Goal: Navigation & Orientation: Find specific page/section

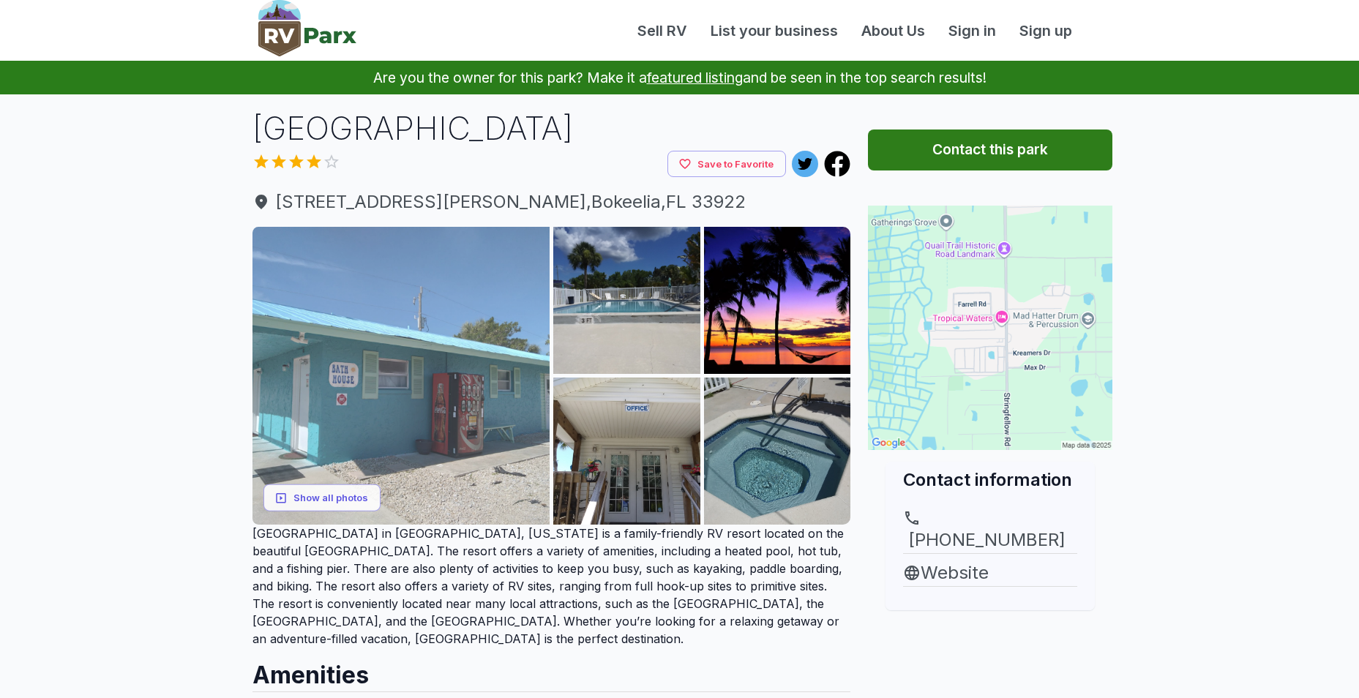
click at [477, 348] on img at bounding box center [402, 376] width 298 height 298
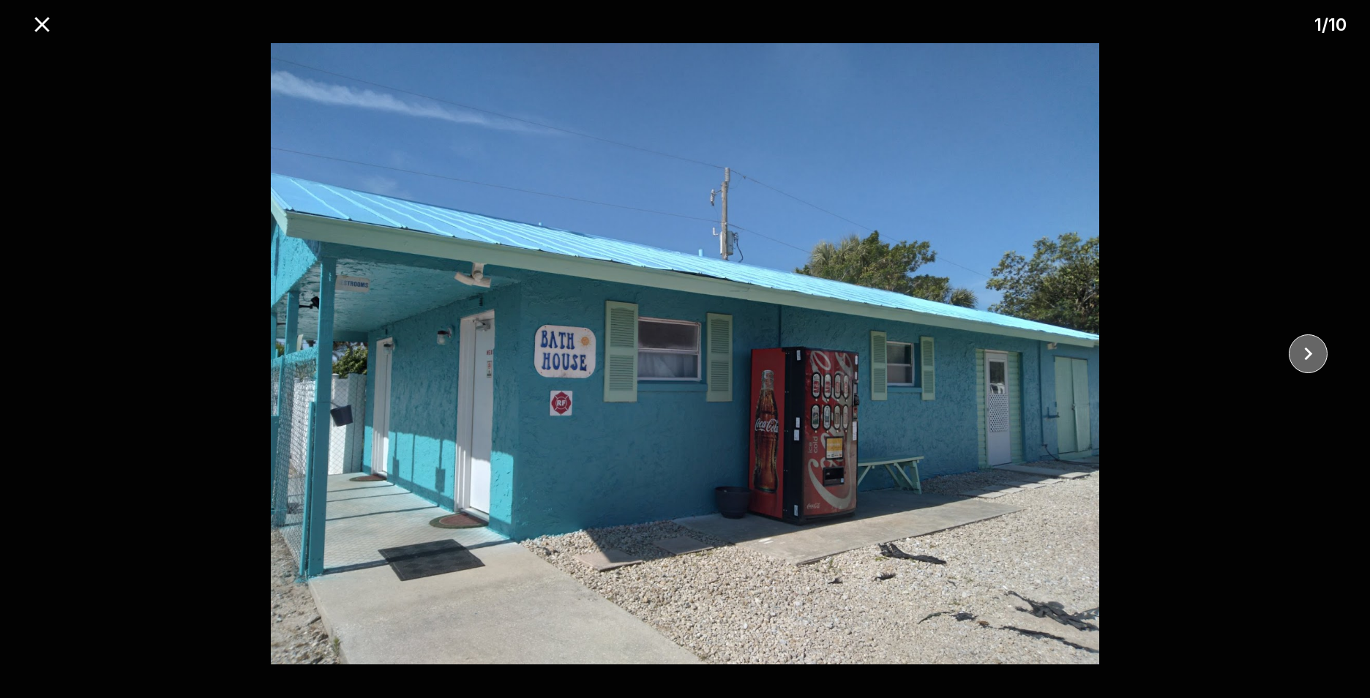
click at [1311, 345] on icon "close" at bounding box center [1309, 354] width 26 height 26
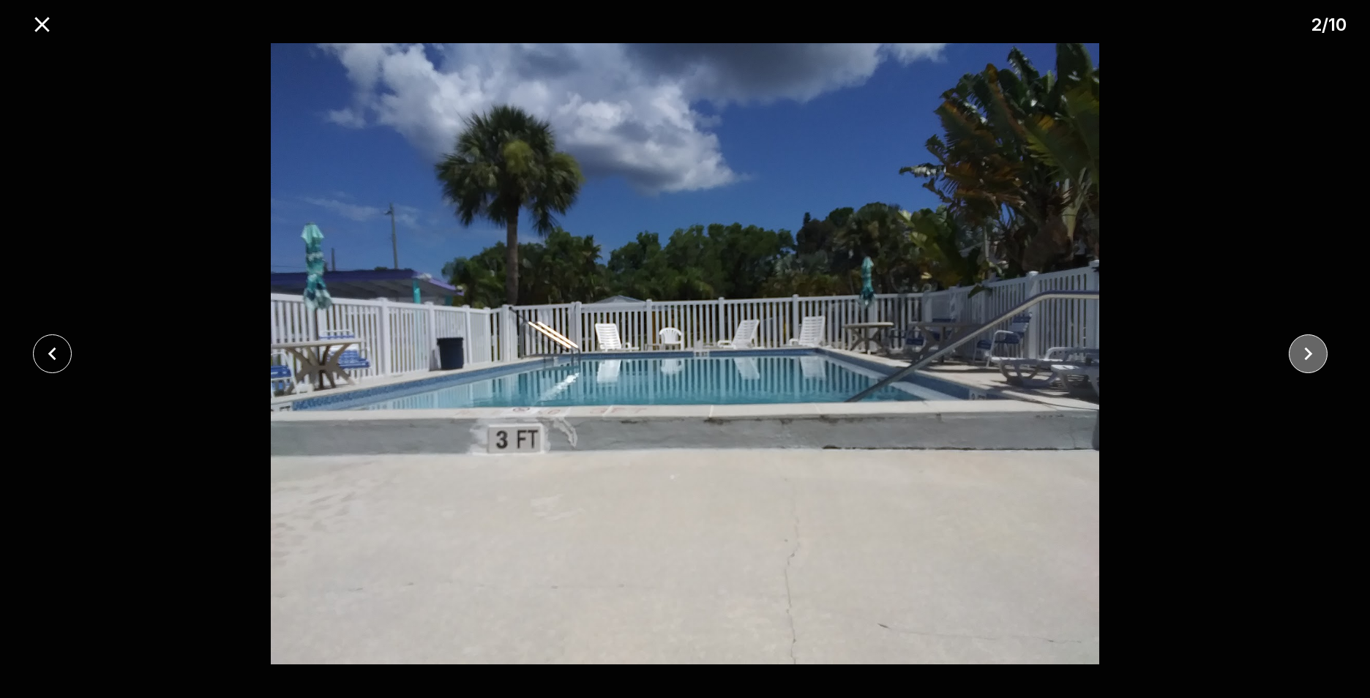
click at [1311, 345] on icon "close" at bounding box center [1309, 354] width 26 height 26
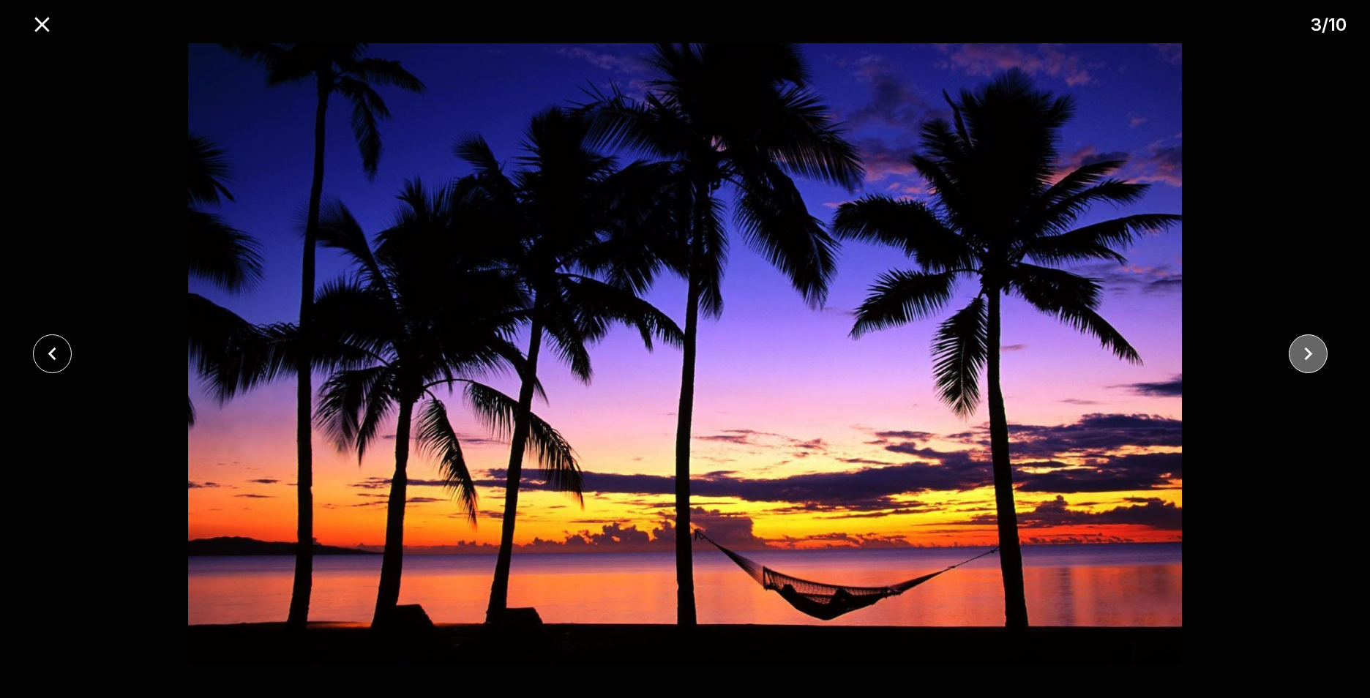
click at [1311, 345] on icon "close" at bounding box center [1309, 354] width 26 height 26
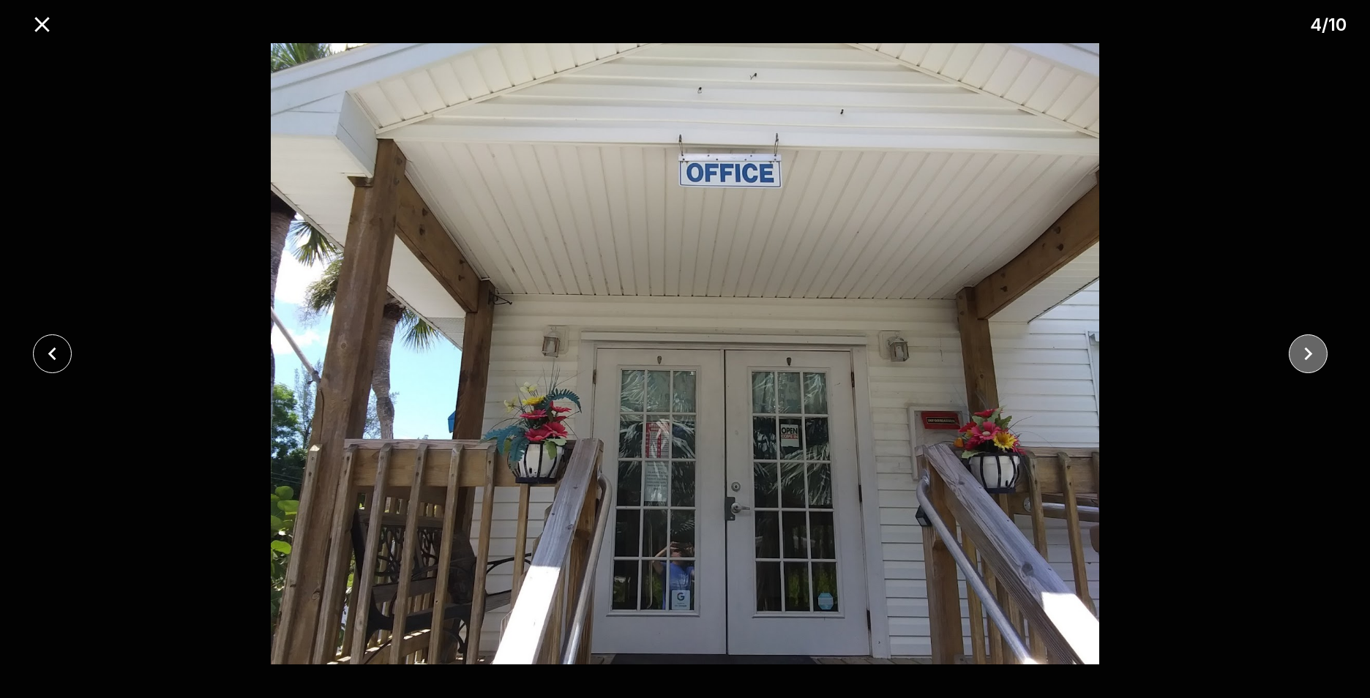
click at [1311, 345] on icon "close" at bounding box center [1309, 354] width 26 height 26
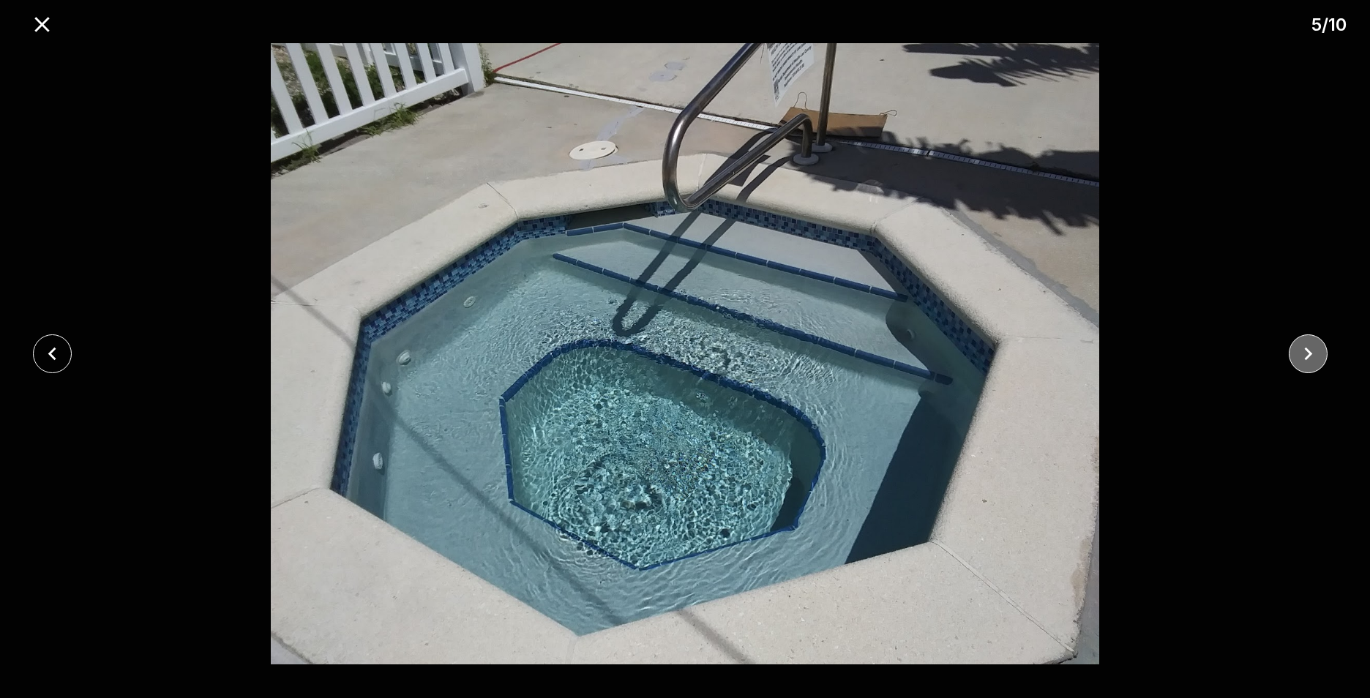
click at [1311, 345] on icon "close" at bounding box center [1309, 354] width 26 height 26
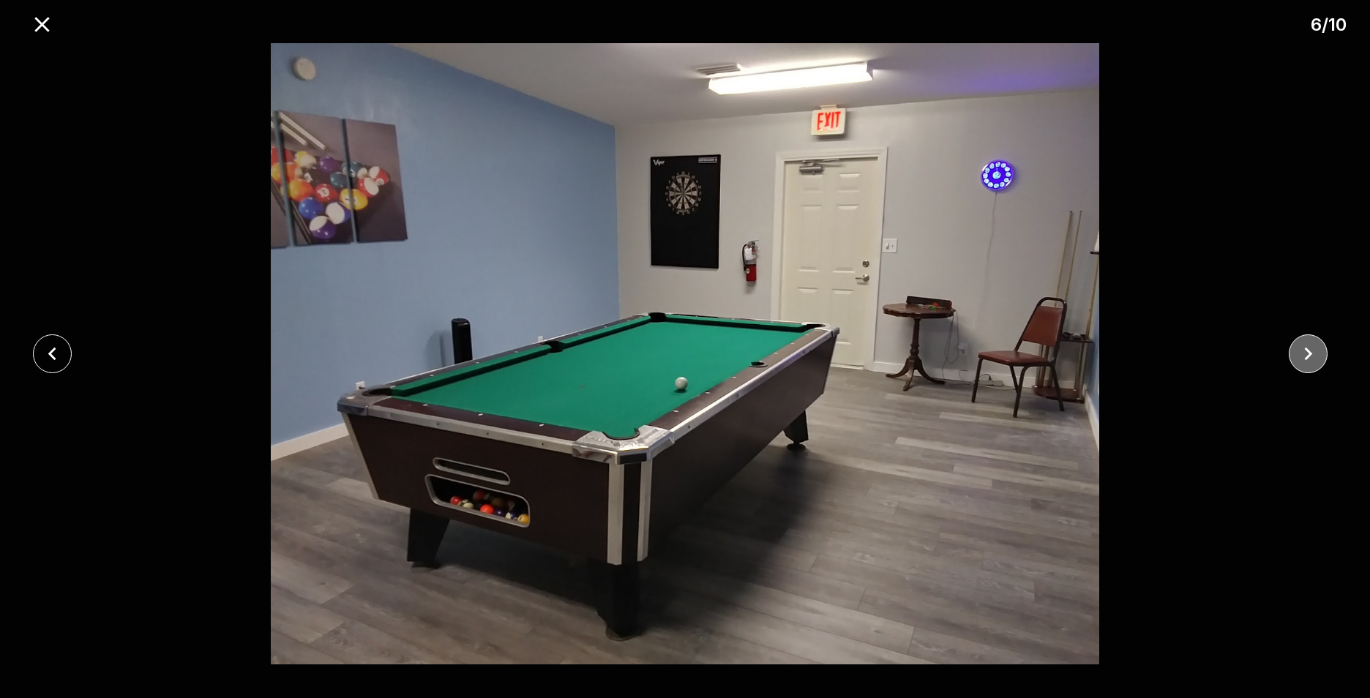
click at [1311, 345] on icon "close" at bounding box center [1309, 354] width 26 height 26
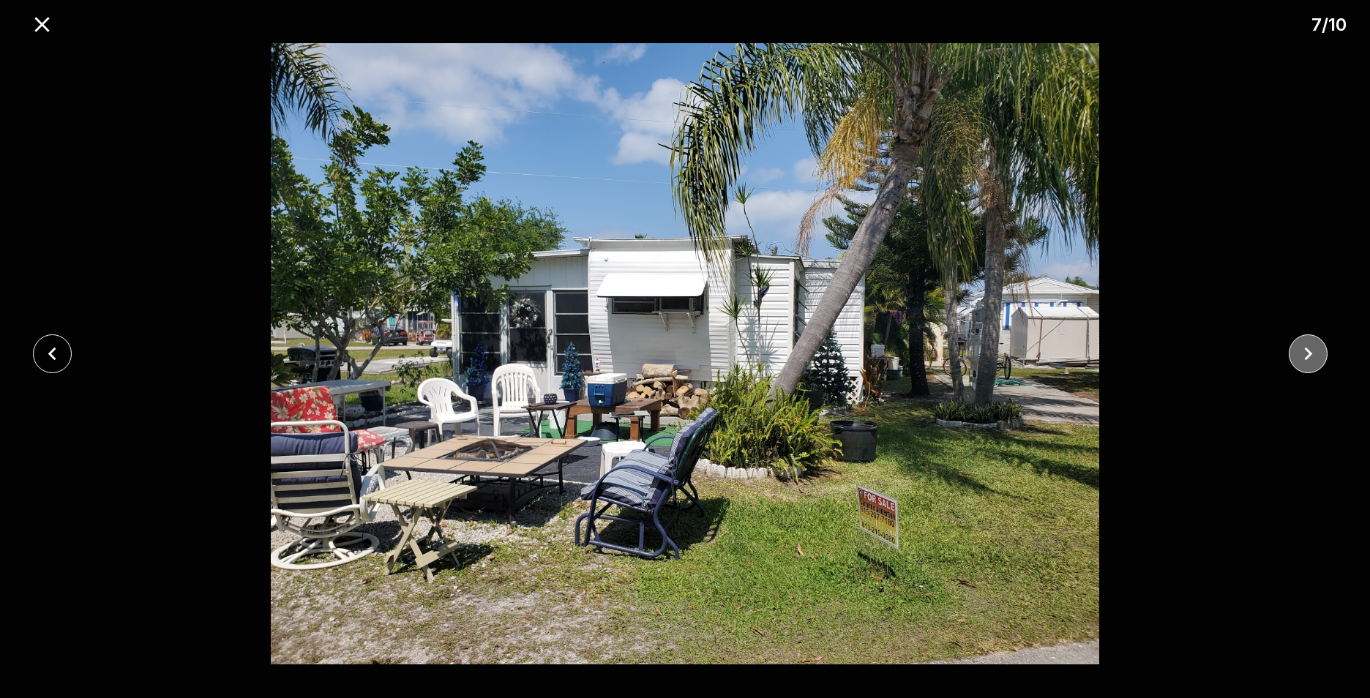
click at [1310, 345] on icon "close" at bounding box center [1309, 354] width 26 height 26
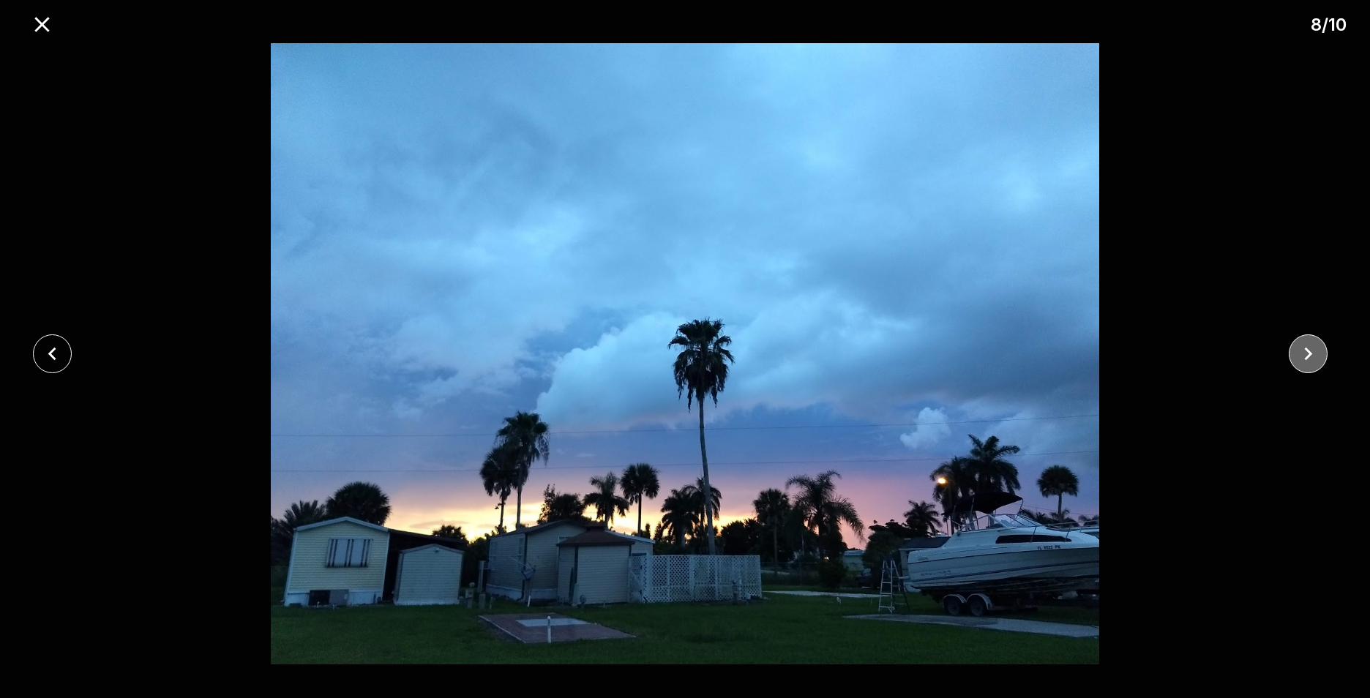
click at [1310, 345] on icon "close" at bounding box center [1309, 354] width 26 height 26
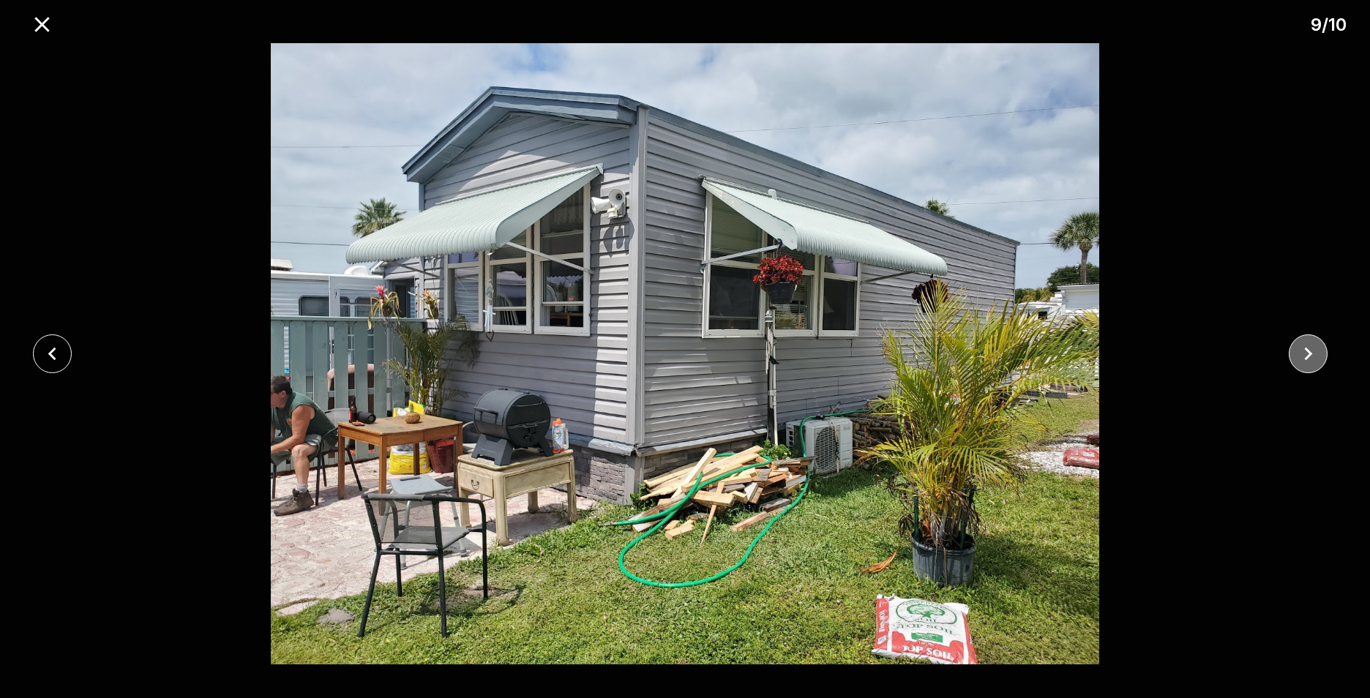
click at [1311, 347] on icon "close" at bounding box center [1309, 354] width 26 height 26
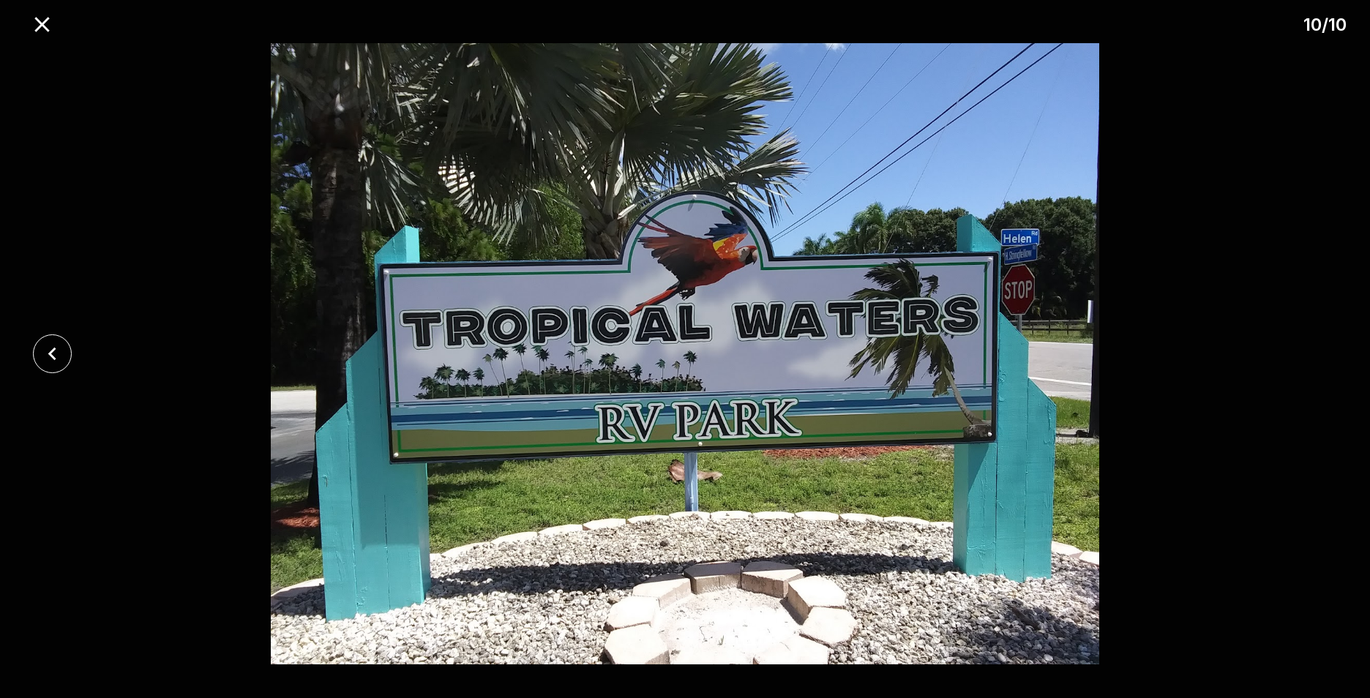
click at [1311, 347] on div at bounding box center [685, 353] width 1370 height 621
click at [37, 26] on icon "close" at bounding box center [42, 25] width 26 height 26
